Goal: Task Accomplishment & Management: Complete application form

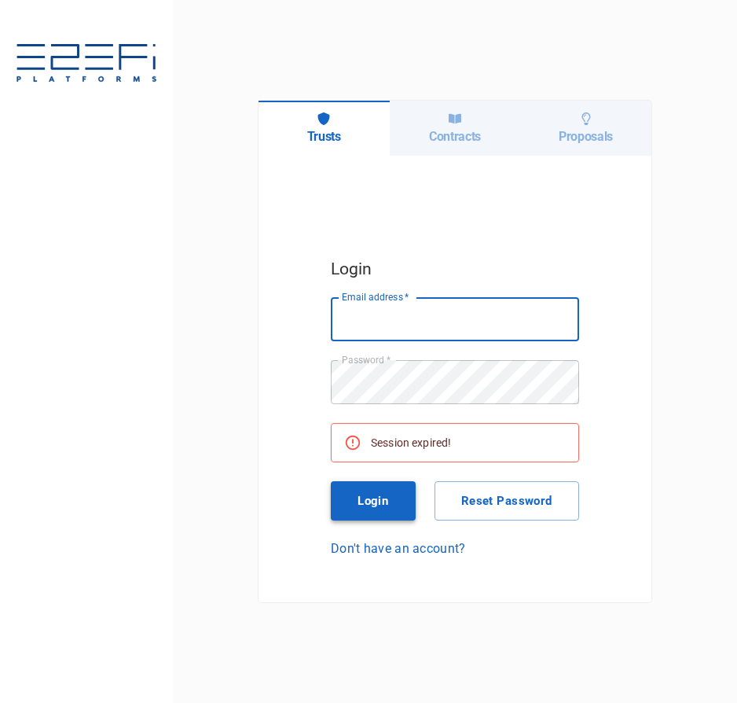
type input "[PERSON_NAME][EMAIL_ADDRESS][DOMAIN_NAME]"
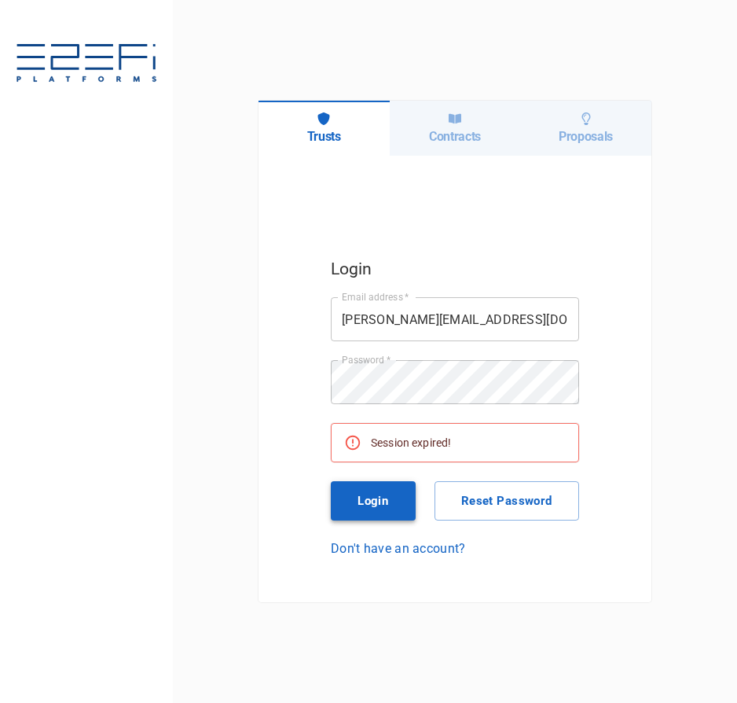
click at [391, 502] on button "Login" at bounding box center [373, 500] width 85 height 39
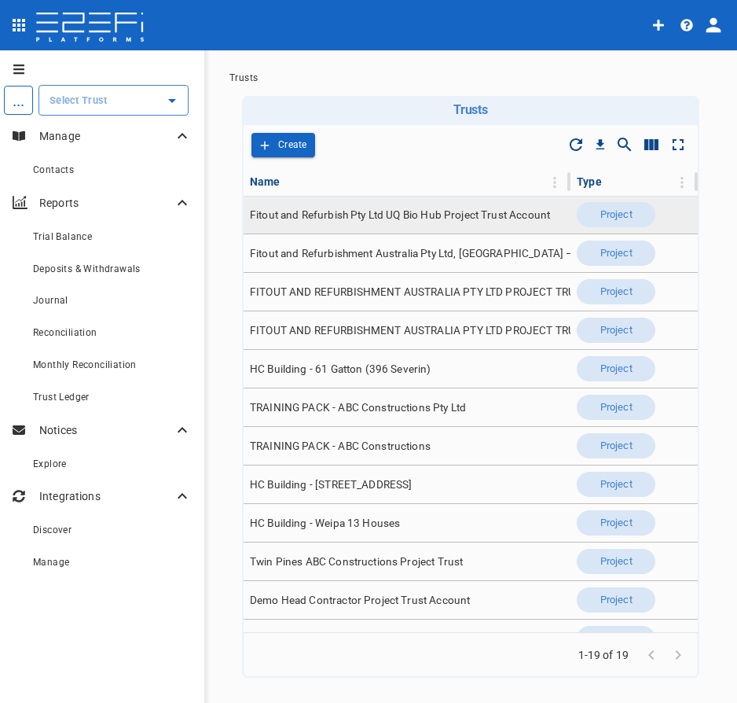
click at [322, 219] on span "Fitout and Refurbish Pty Ltd UQ Bio Hub Project Trust Account" at bounding box center [400, 215] width 300 height 15
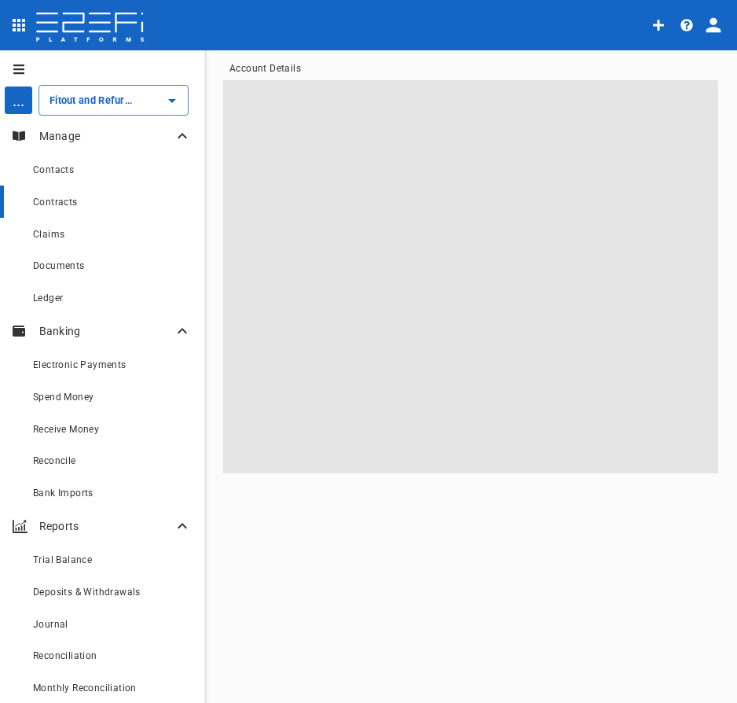
click at [72, 196] on div "Contracts" at bounding box center [112, 202] width 159 height 20
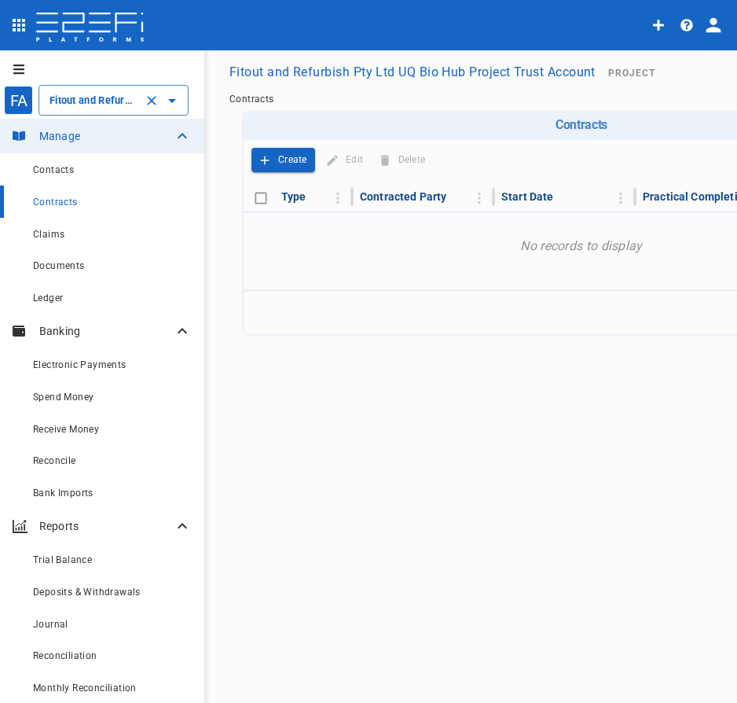
click at [136, 97] on input "Fitout and Refurbish Pty Ltd UQ Bio Hub Project Trust Account" at bounding box center [92, 100] width 92 height 17
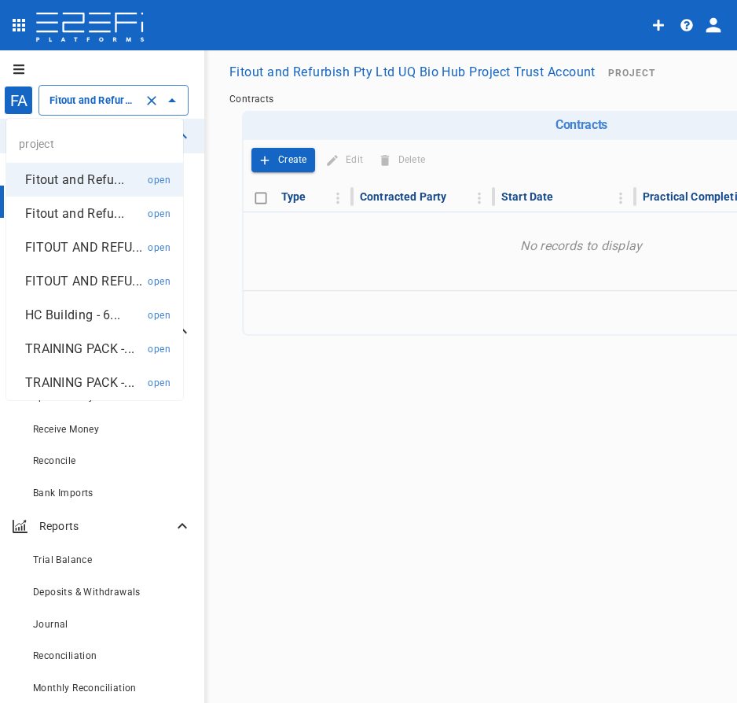
click at [77, 247] on p "FITOUT AND REFU..." at bounding box center [83, 247] width 117 height 18
type input "FITOUT AND REFURBISHMENT AUSTRALIA PTY LTD PROJECT TRUST ACCOUNT GCHHS H2HK FIT…"
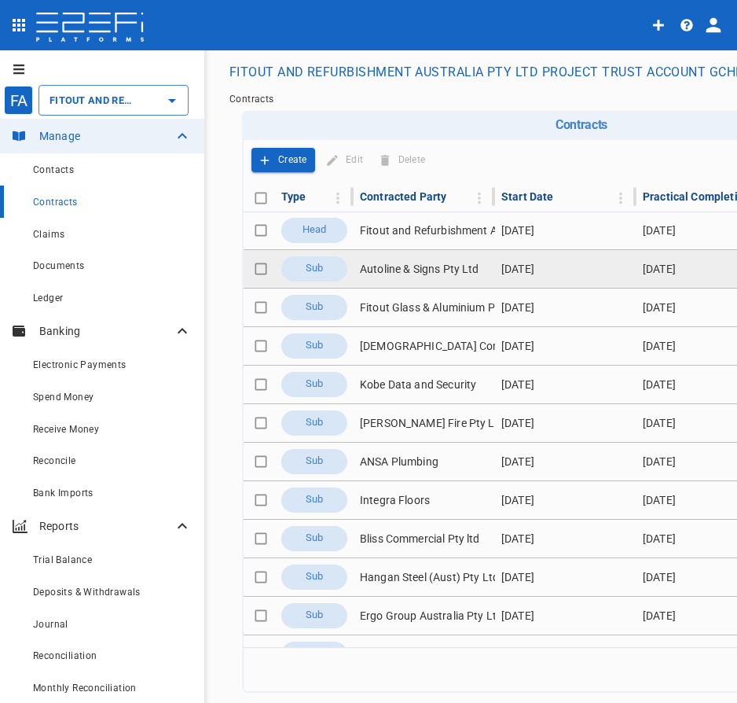
click at [428, 272] on td "Autoline & Signs Pty Ltd" at bounding box center [425, 269] width 142 height 38
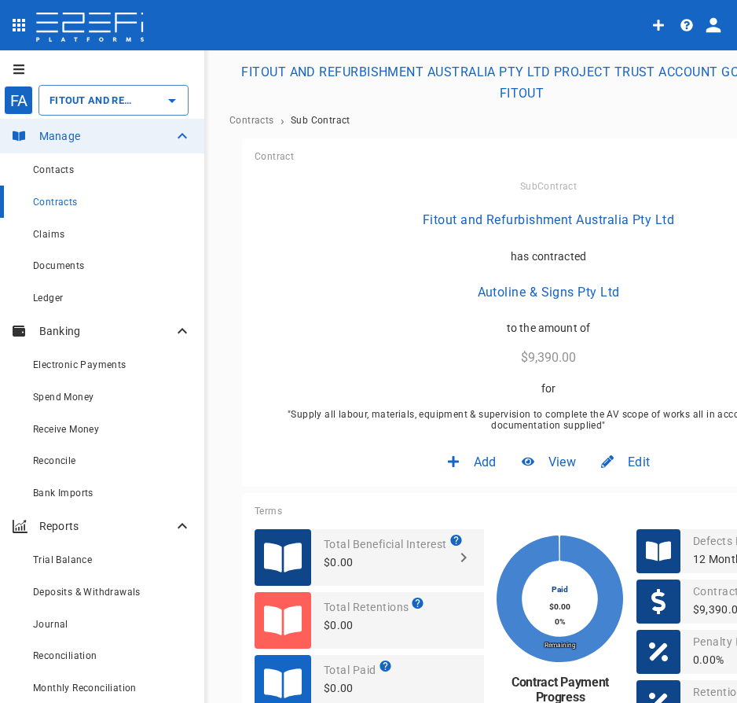
click at [641, 457] on span "Edit" at bounding box center [639, 462] width 22 height 18
click at [641, 499] on span "Contract" at bounding box center [623, 496] width 45 height 18
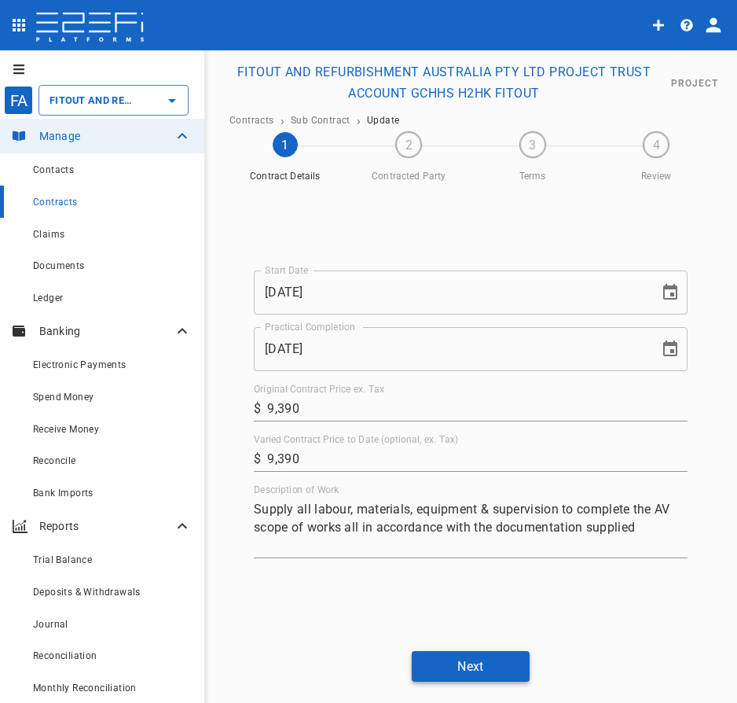
click at [478, 658] on button "Next" at bounding box center [471, 666] width 118 height 31
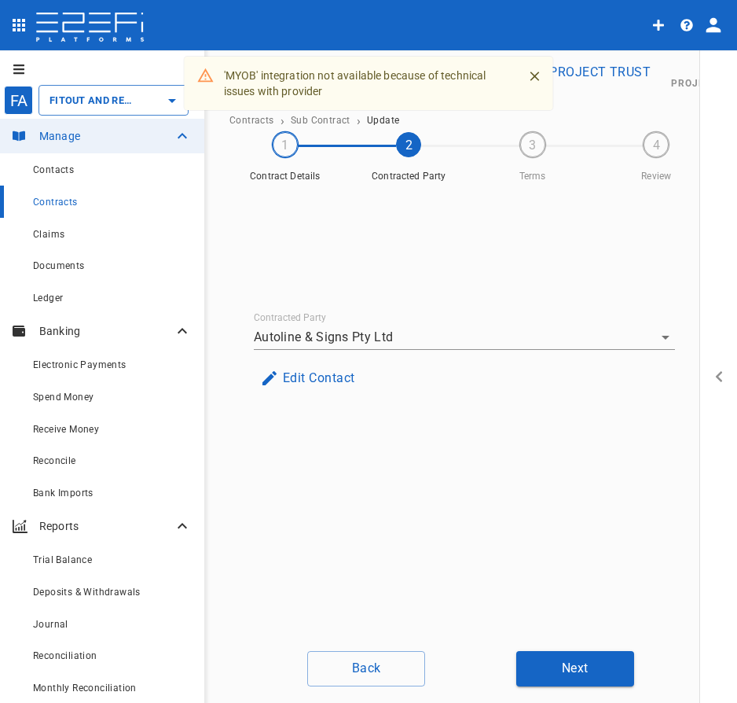
click at [334, 379] on button "Edit Contact" at bounding box center [308, 377] width 108 height 31
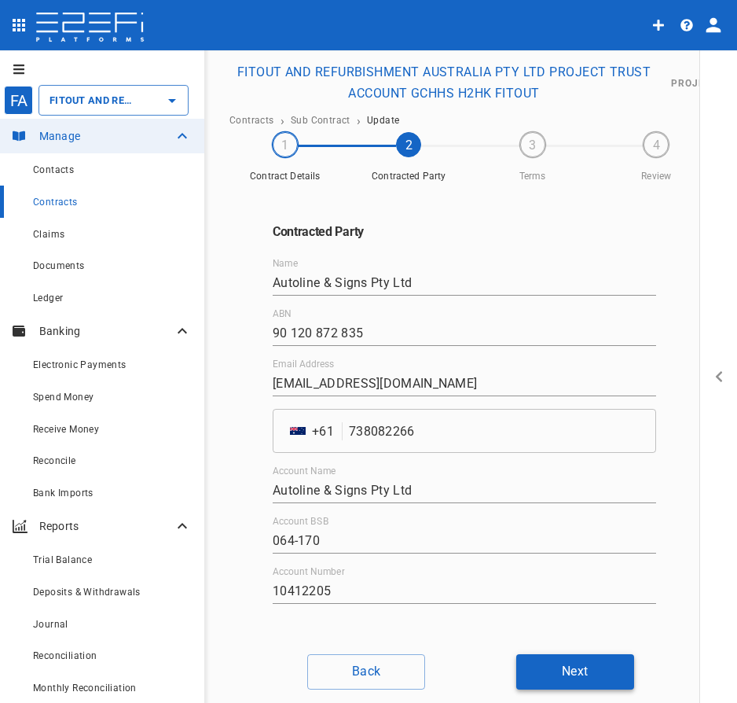
click at [557, 664] on button "Next" at bounding box center [576, 671] width 118 height 35
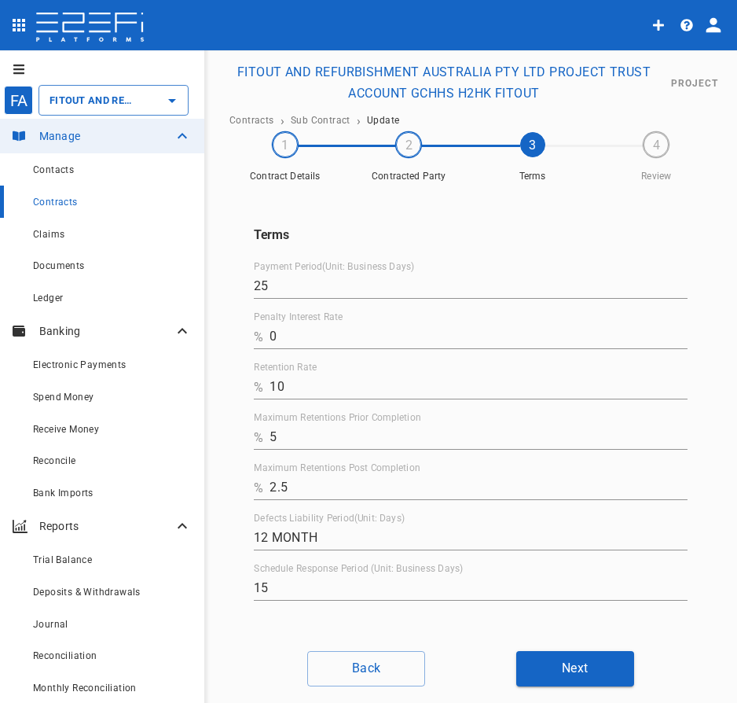
scroll to position [1, 0]
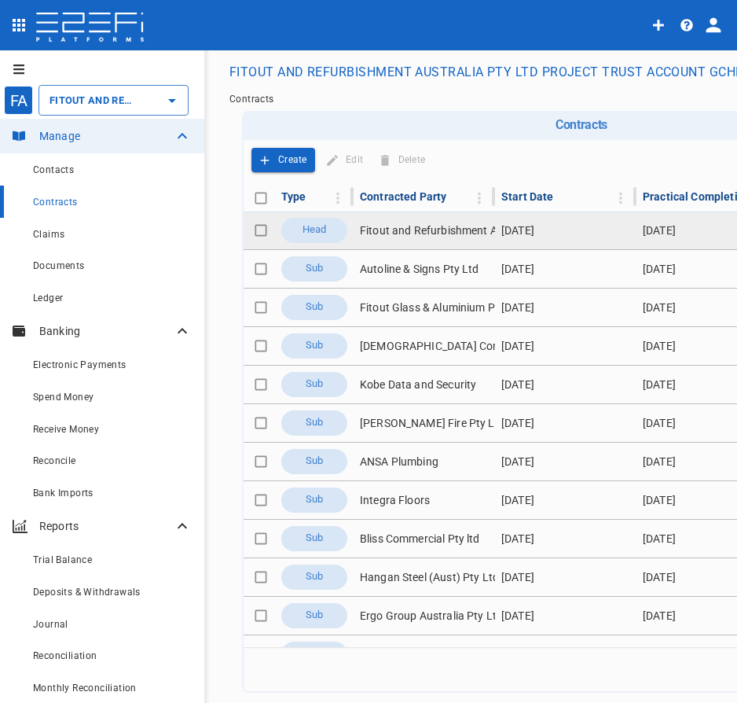
click at [444, 238] on td "Fitout and Refurbishment Australia Pty Ltd" at bounding box center [425, 230] width 142 height 38
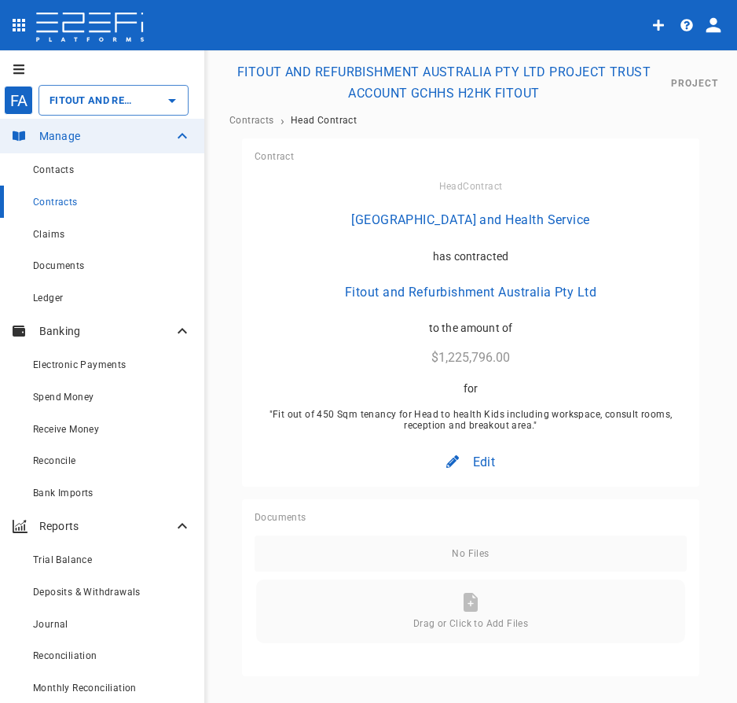
click at [495, 469] on div "Edit" at bounding box center [471, 461] width 74 height 37
click at [474, 486] on div "Contract" at bounding box center [463, 495] width 70 height 31
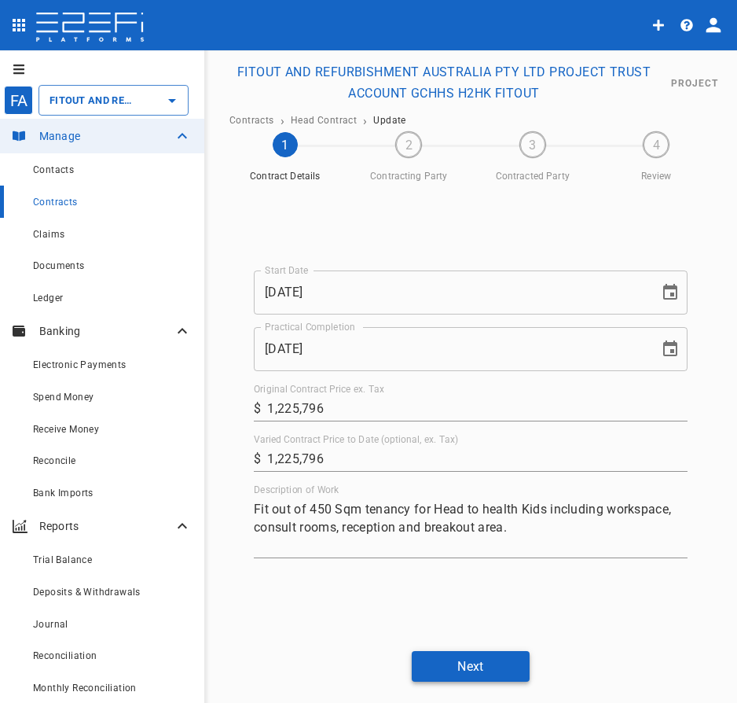
click at [466, 668] on button "Next" at bounding box center [471, 666] width 118 height 31
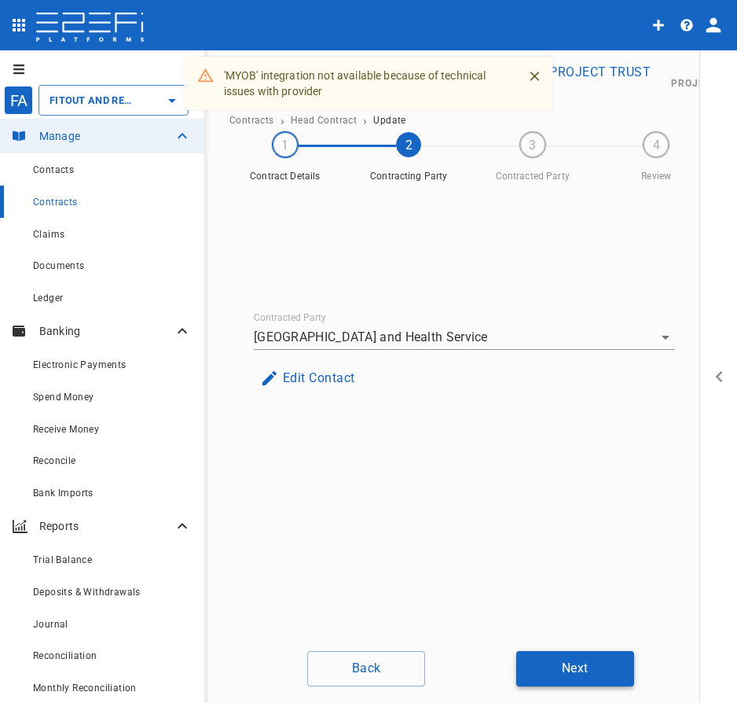
click at [527, 664] on button "Next" at bounding box center [576, 668] width 118 height 35
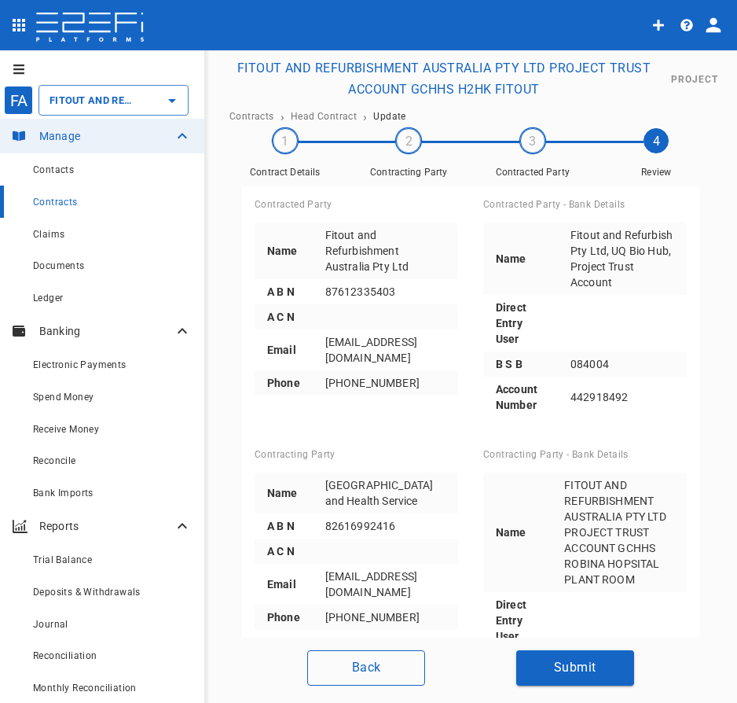
click at [396, 670] on button "Back" at bounding box center [366, 667] width 118 height 35
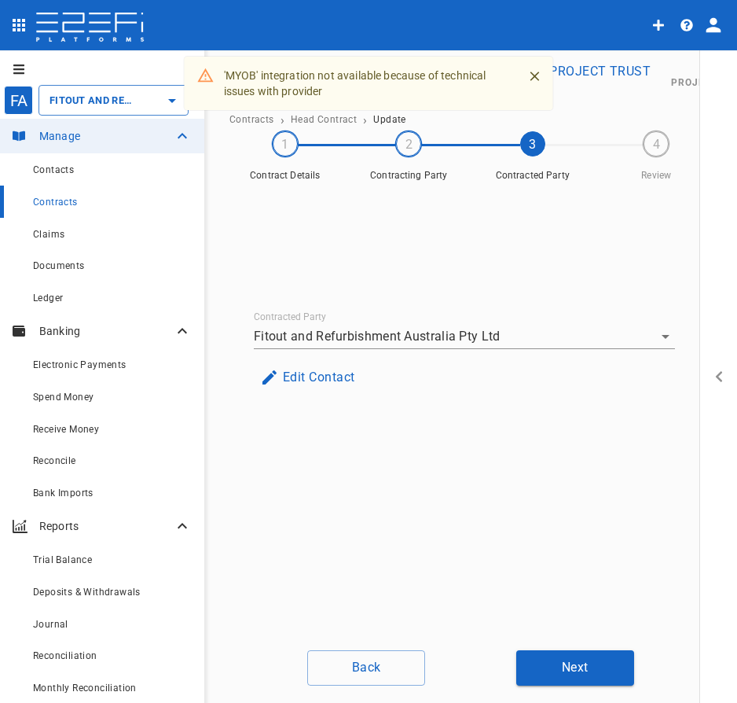
scroll to position [1, 0]
click at [396, 670] on button "Back" at bounding box center [366, 667] width 118 height 35
click at [416, 671] on button "Back" at bounding box center [366, 667] width 118 height 35
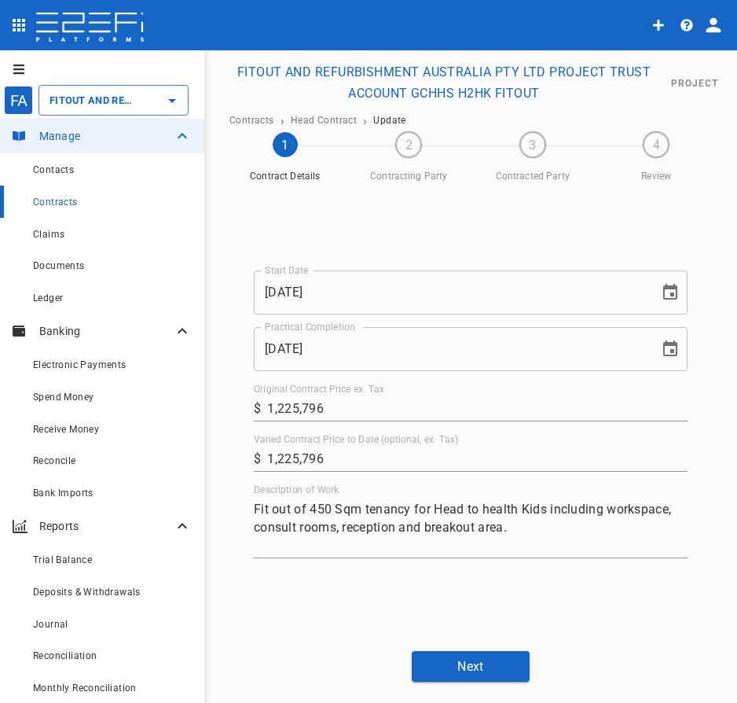
scroll to position [0, 0]
click at [58, 236] on span "Claims" at bounding box center [48, 234] width 31 height 11
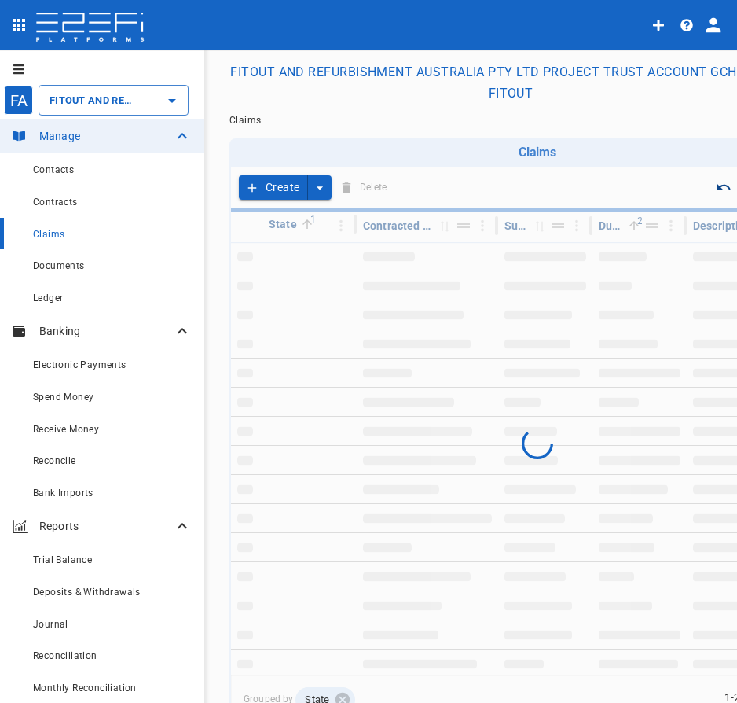
click at [289, 192] on button "Create" at bounding box center [273, 187] width 69 height 24
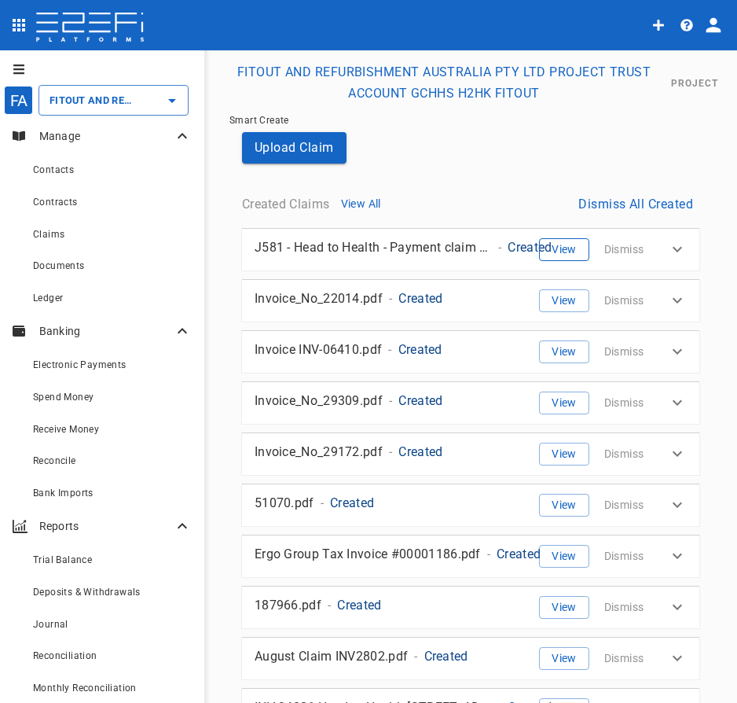
click at [571, 256] on button "View" at bounding box center [564, 249] width 50 height 23
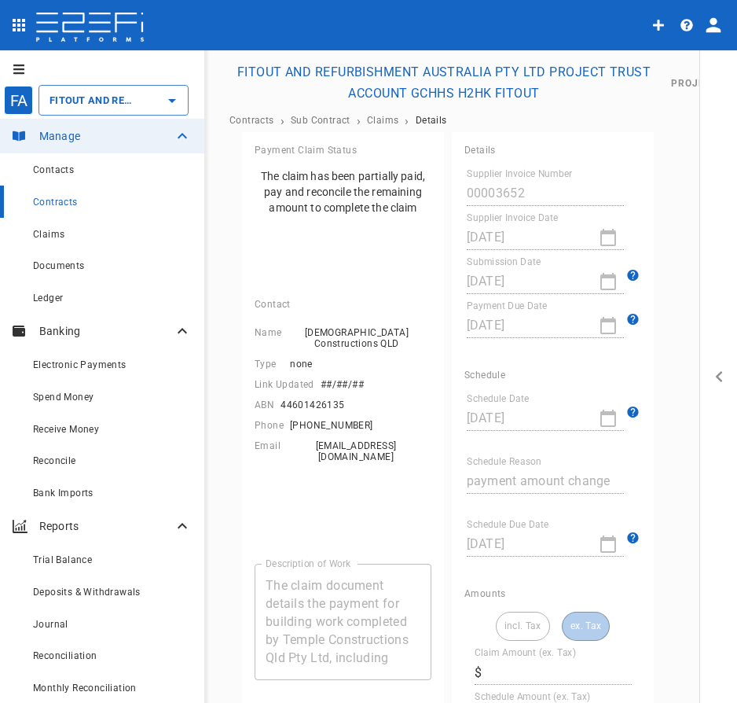
type input "20,820.74"
type input "18,661.74"
type input "1,866.17"
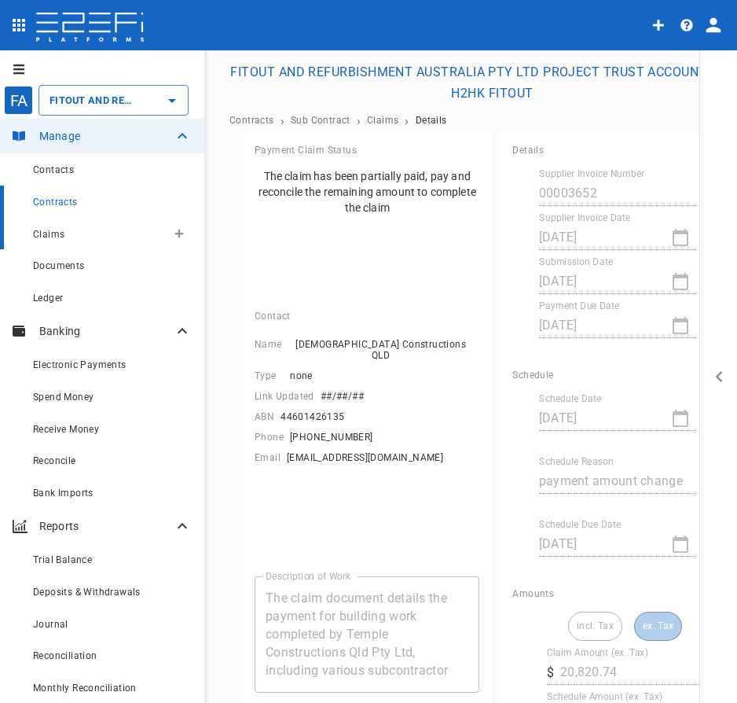
click at [68, 241] on div "Claims" at bounding box center [100, 234] width 134 height 20
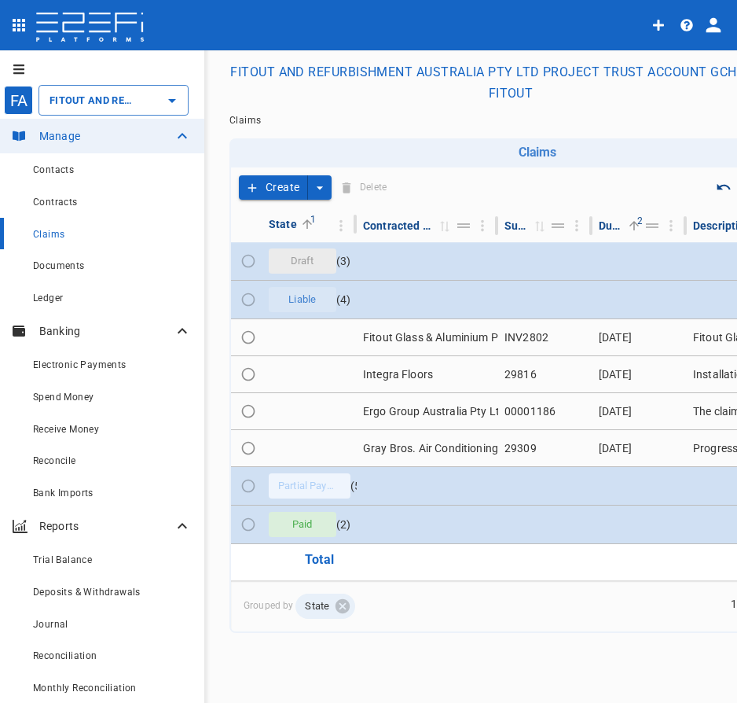
click at [322, 191] on icon "create claim type options" at bounding box center [320, 188] width 16 height 16
click at [298, 243] on span "Self Create" at bounding box center [286, 246] width 68 height 18
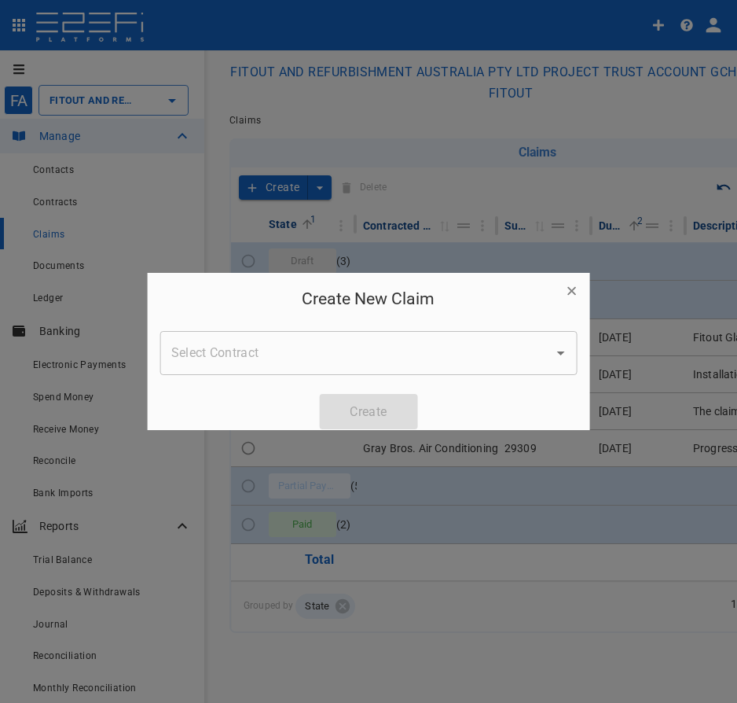
click at [400, 355] on input "Select Contract" at bounding box center [357, 353] width 380 height 30
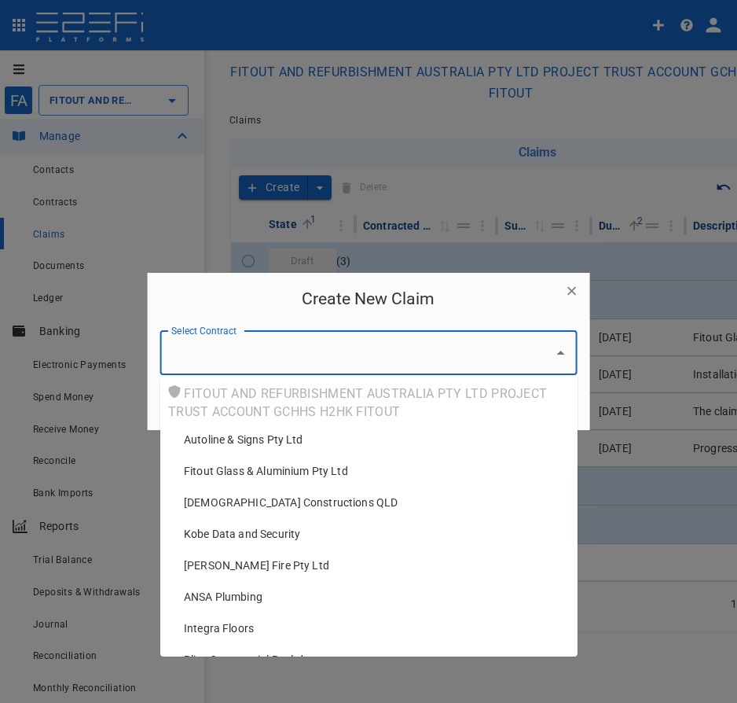
click at [392, 349] on input "Select Contract" at bounding box center [357, 353] width 380 height 30
click at [358, 440] on div "Autoline & Signs Pty Ltd" at bounding box center [374, 440] width 381 height 16
type input "Autoline & Signs Pty Ltd"
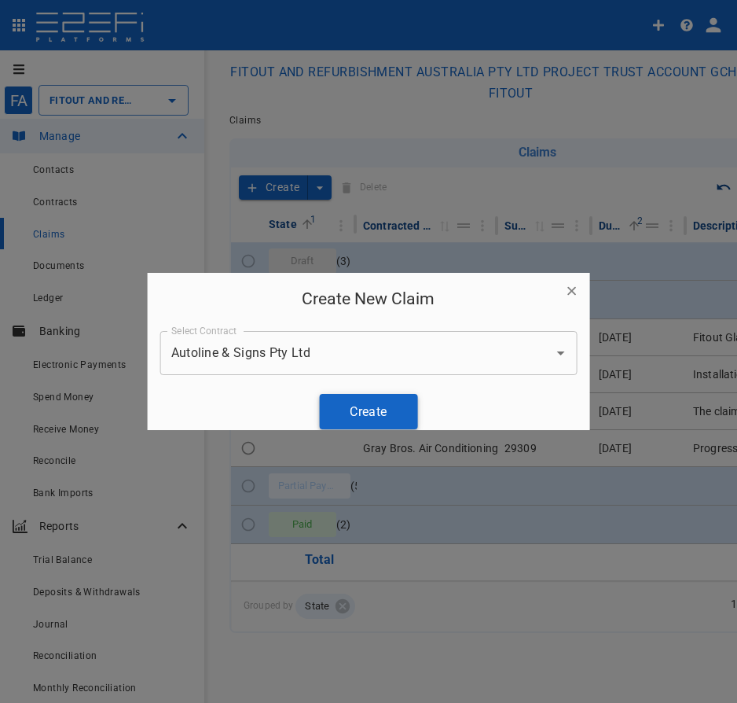
click at [378, 413] on button "Create" at bounding box center [368, 411] width 98 height 35
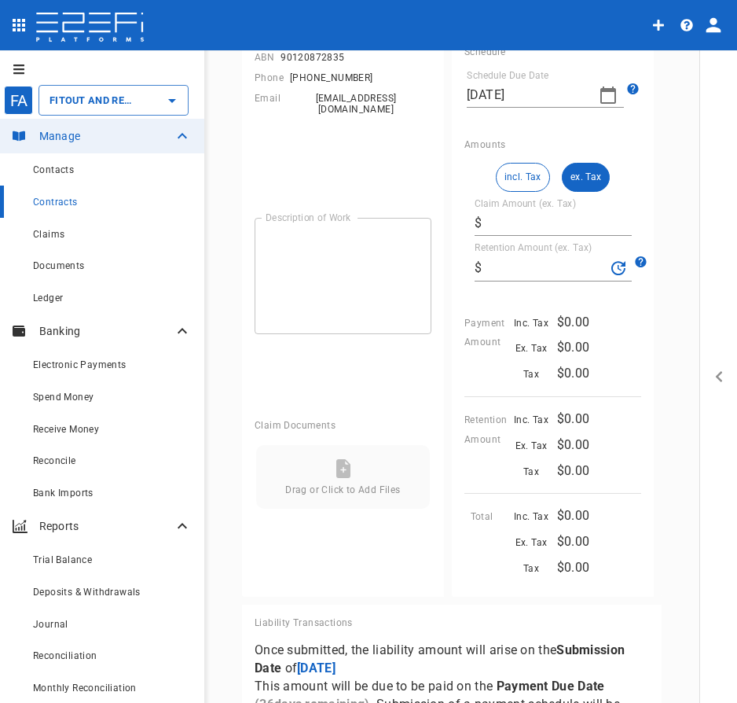
scroll to position [419, 0]
